Goal: Navigation & Orientation: Find specific page/section

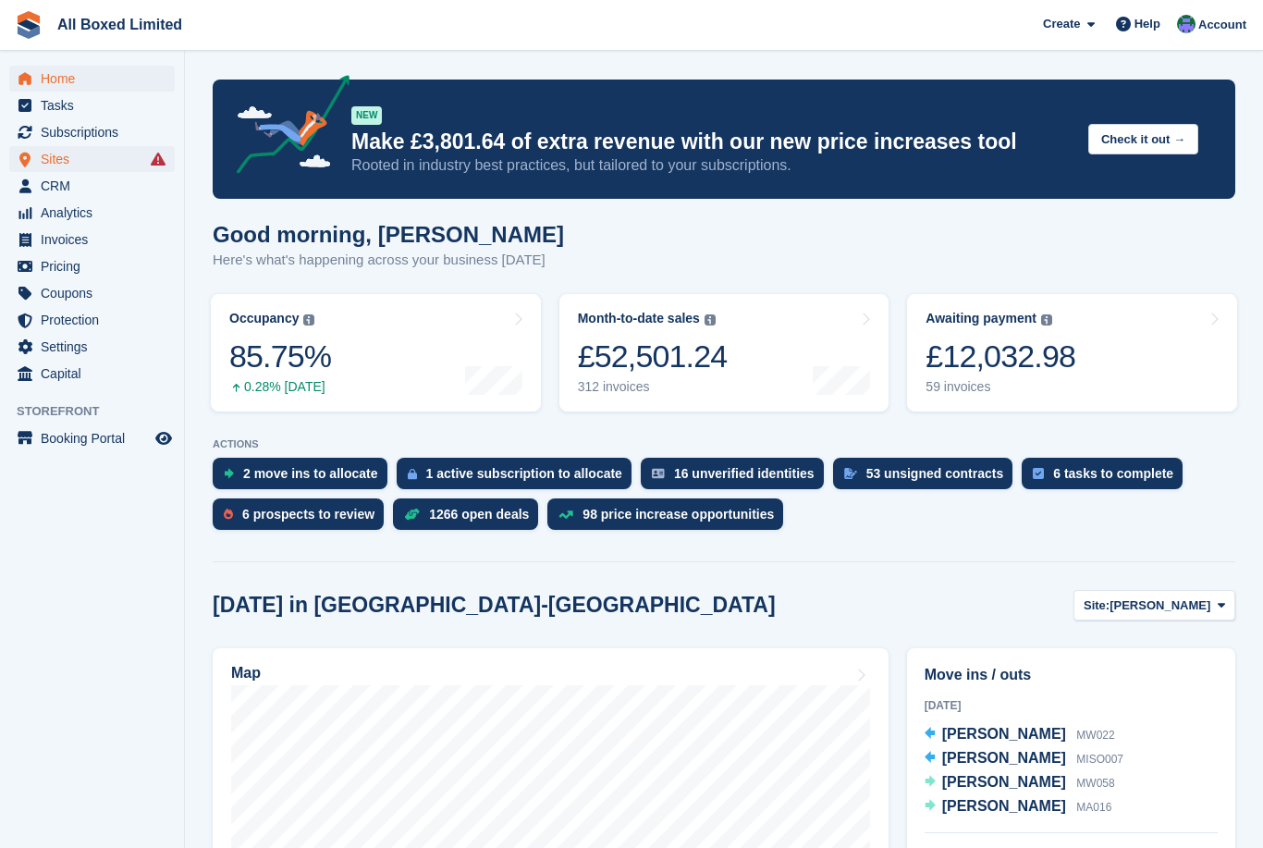
click at [58, 167] on span "Sites" at bounding box center [96, 159] width 111 height 26
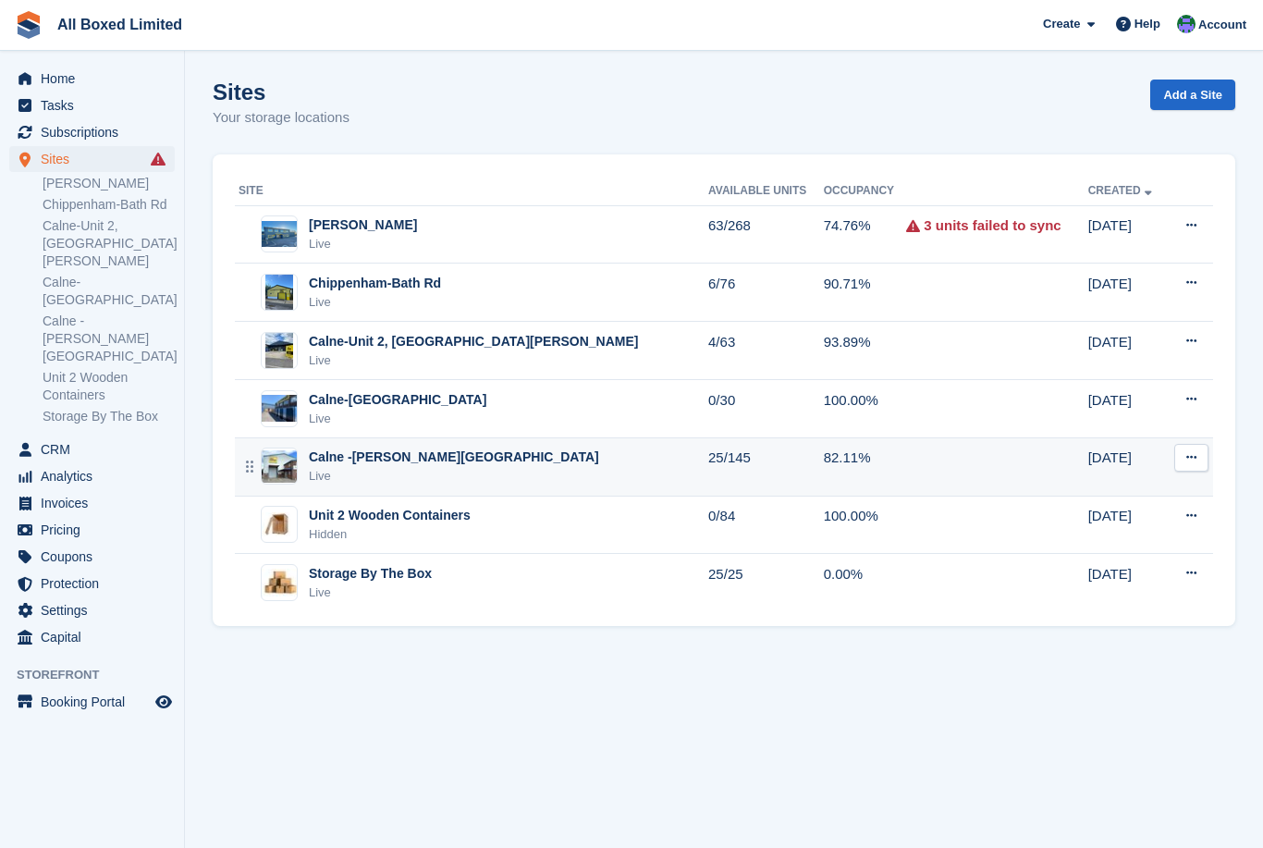
click at [394, 450] on div "Calne -[PERSON_NAME][GEOGRAPHIC_DATA]" at bounding box center [454, 456] width 290 height 19
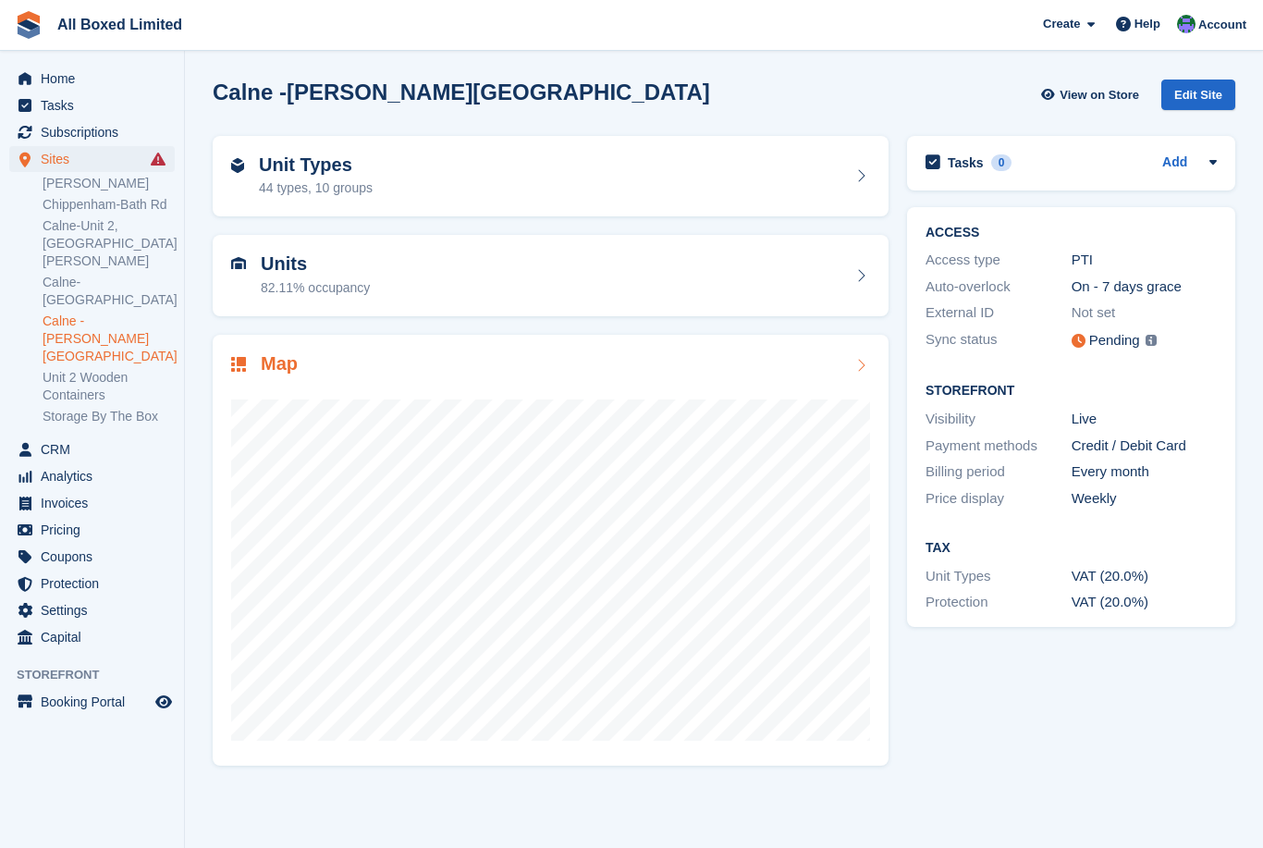
click at [474, 369] on div "Map" at bounding box center [550, 365] width 639 height 25
